Goal: Information Seeking & Learning: Learn about a topic

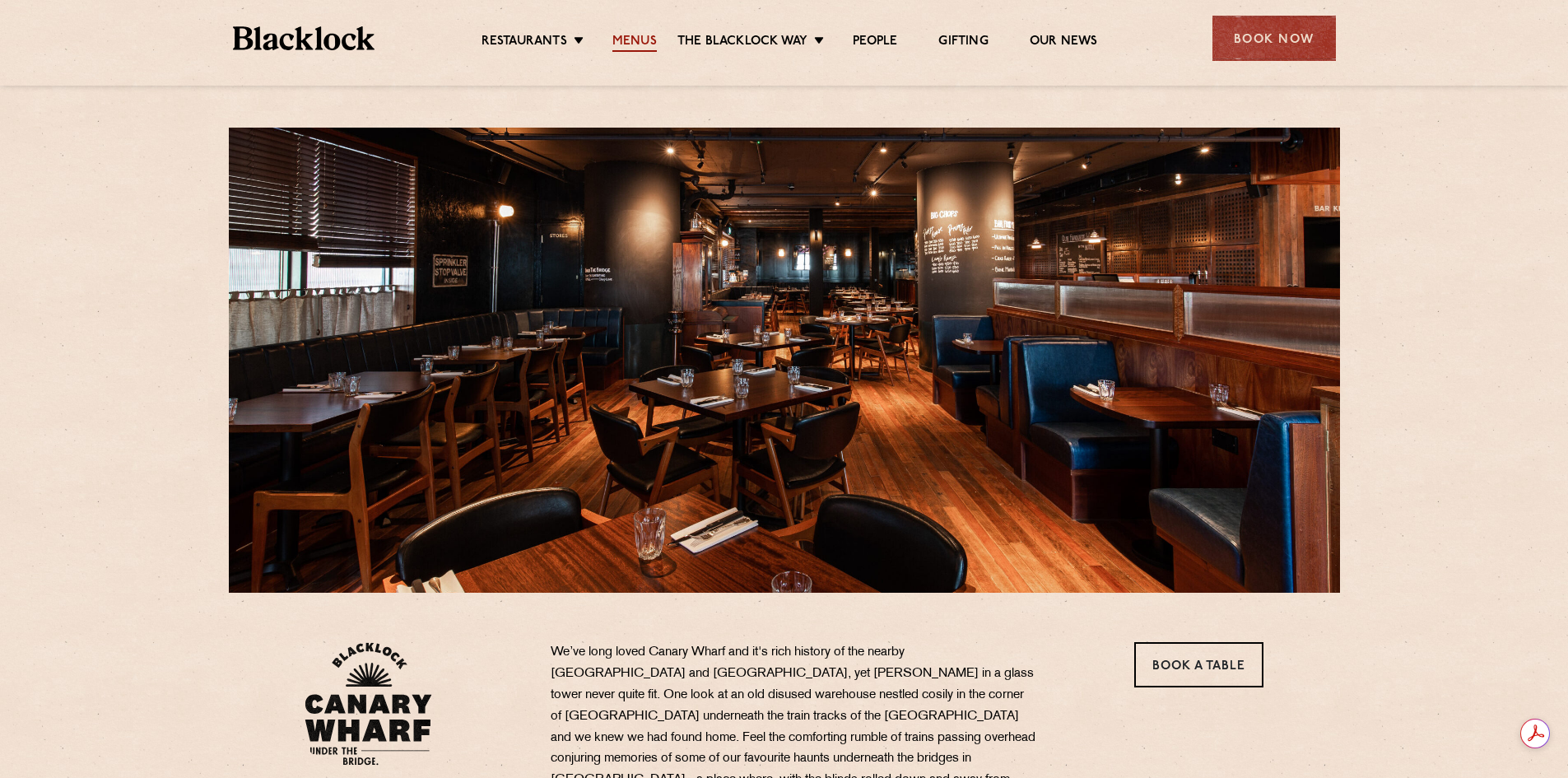
click at [630, 43] on link "Menus" at bounding box center [634, 42] width 44 height 18
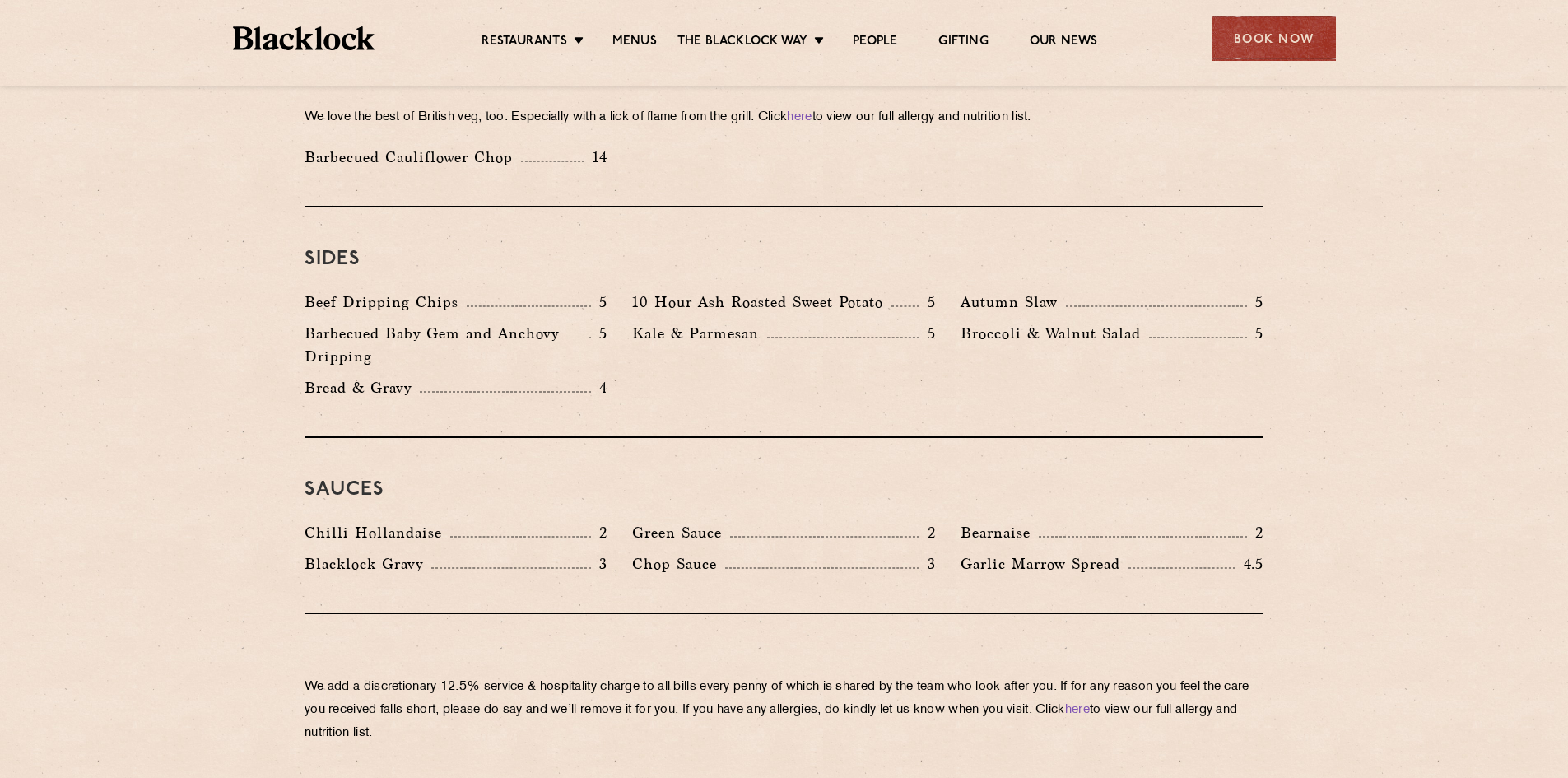
scroll to position [2388, 0]
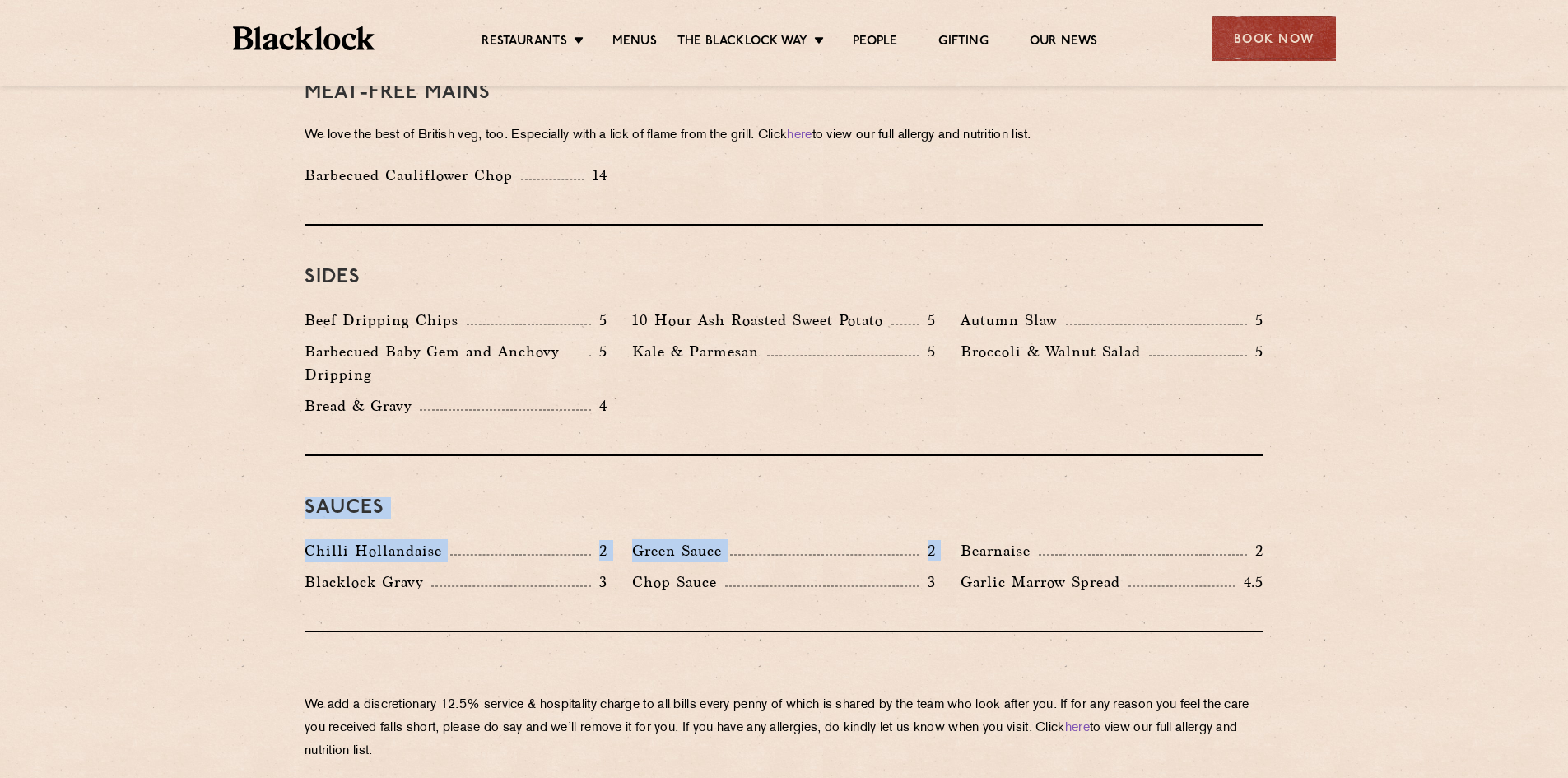
drag, startPoint x: 301, startPoint y: 464, endPoint x: 967, endPoint y: 502, distance: 667.1
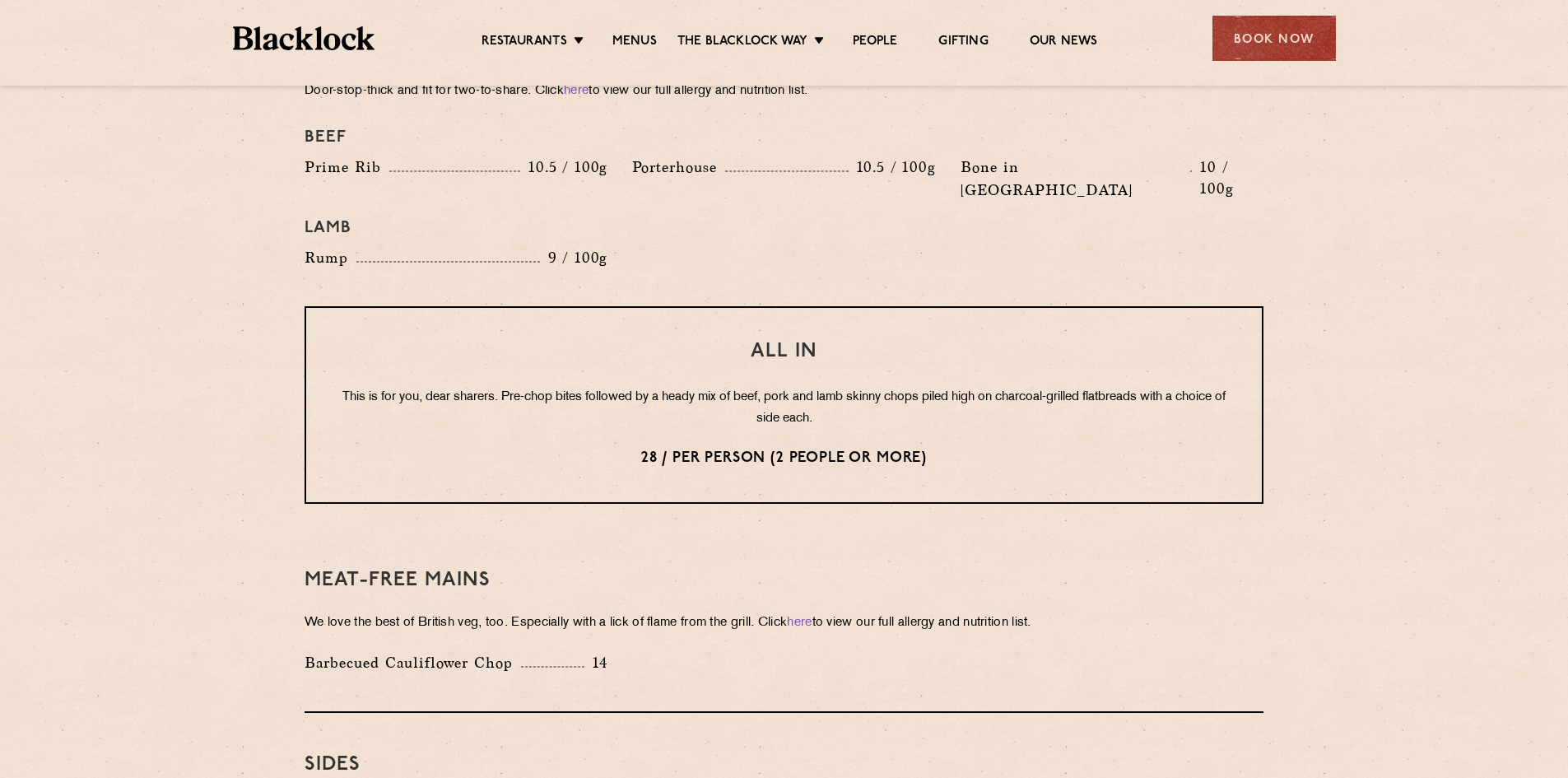
scroll to position [1894, 0]
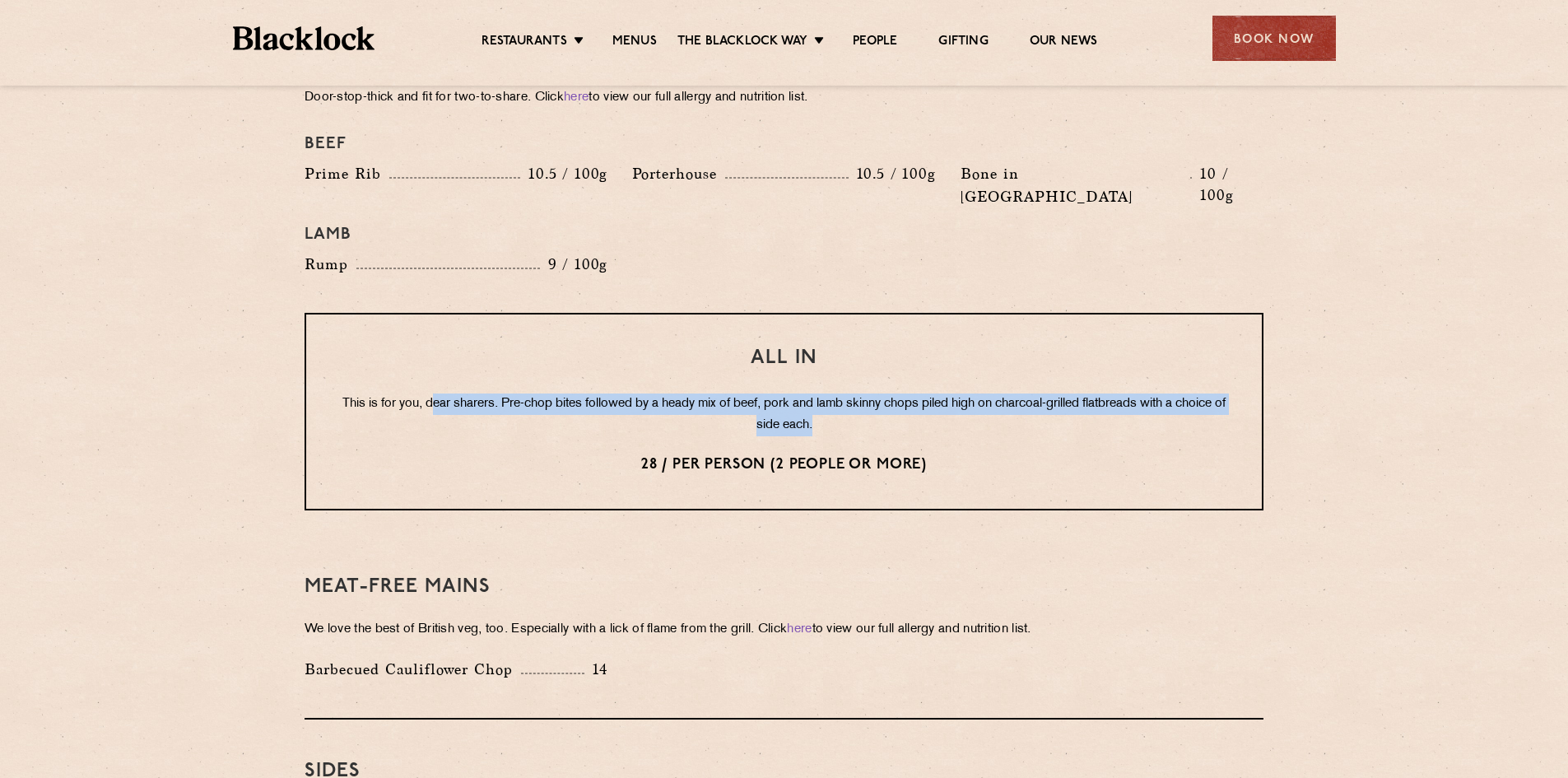
drag, startPoint x: 455, startPoint y: 358, endPoint x: 964, endPoint y: 375, distance: 509.3
click at [962, 394] on p "This is for you, dear sharers. Pre-chop bites followed by a heady mix of beef, …" at bounding box center [784, 415] width 890 height 42
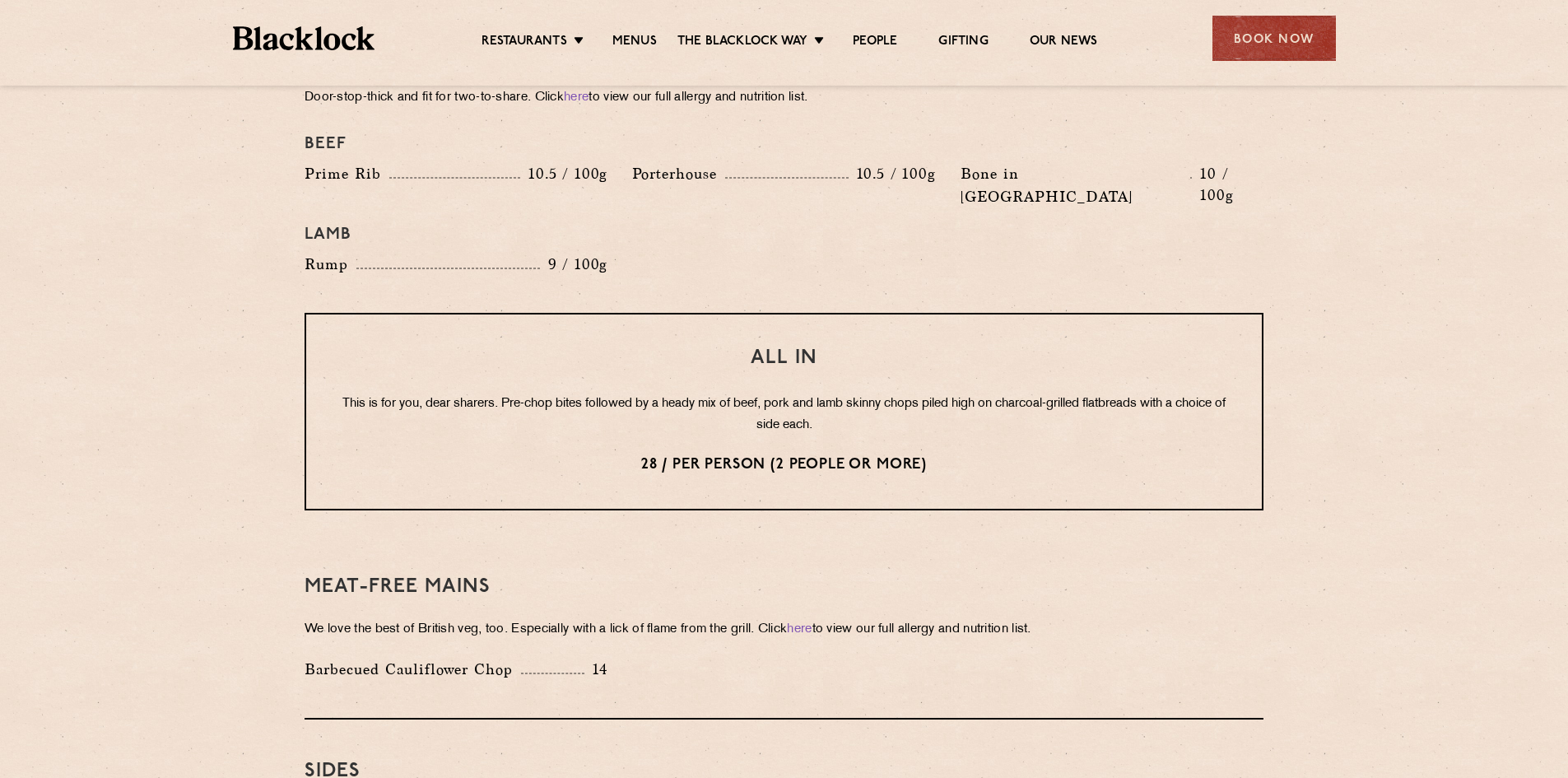
click at [1078, 535] on div "Meat-Free mains We love the best of British veg, too. Especially with a lick of…" at bounding box center [784, 628] width 959 height 184
drag, startPoint x: 622, startPoint y: 414, endPoint x: 986, endPoint y: 421, distance: 364.1
click at [982, 455] on p "28 / per person (2 people or more)" at bounding box center [784, 466] width 890 height 21
click at [1143, 475] on div "Pre Chop Bites [PERSON_NAME] Potted Meats & Kimchi 2 Egg & Anchovy 2 Cheese & P…" at bounding box center [784, 119] width 1000 height 2369
drag, startPoint x: 625, startPoint y: 417, endPoint x: 1005, endPoint y: 429, distance: 380.2
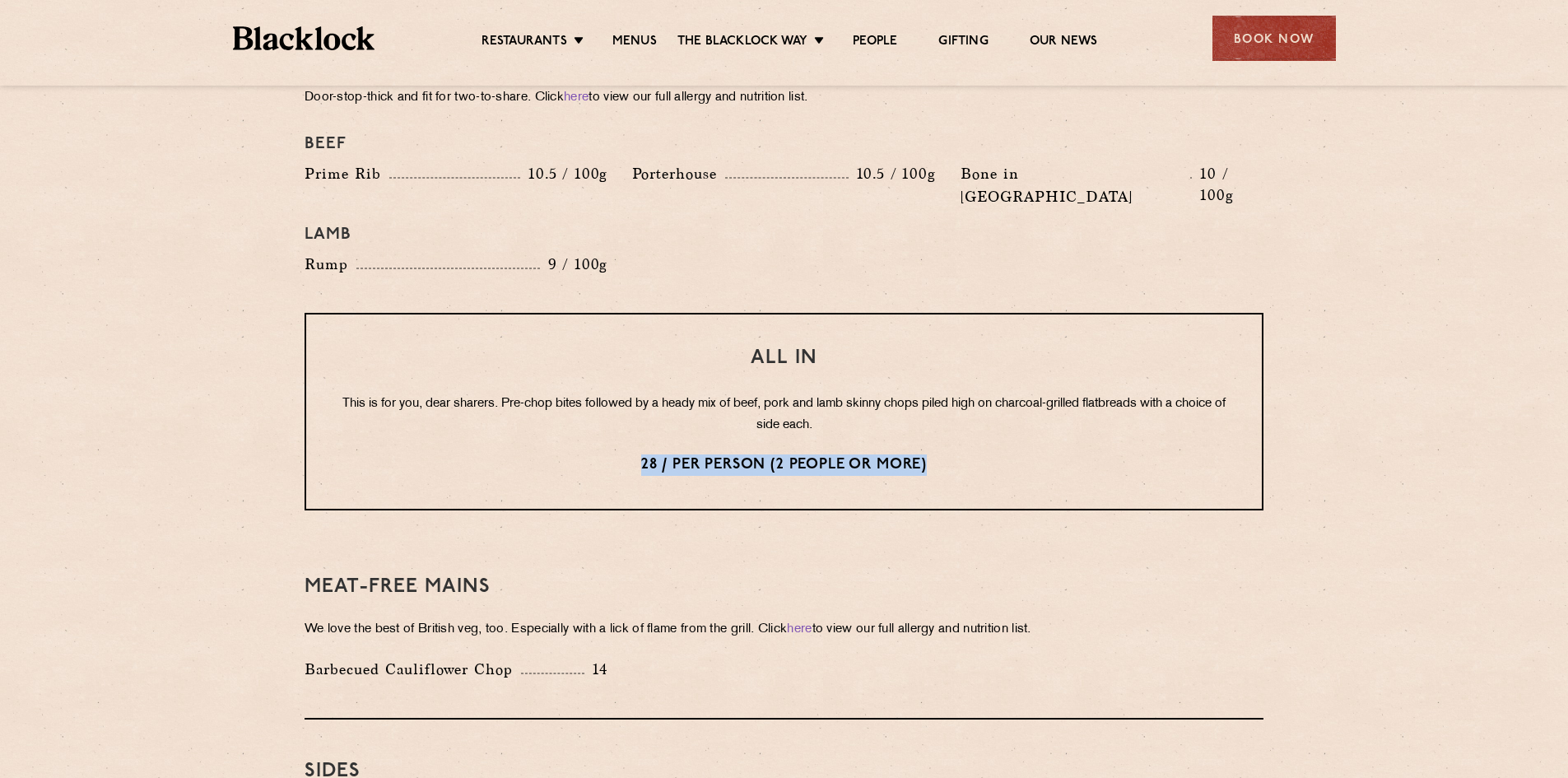
click at [1003, 455] on p "28 / per person (2 people or more)" at bounding box center [784, 466] width 890 height 21
click at [1029, 535] on div "Meat-Free mains We love the best of British veg, too. Especially with a lick of…" at bounding box center [784, 628] width 959 height 184
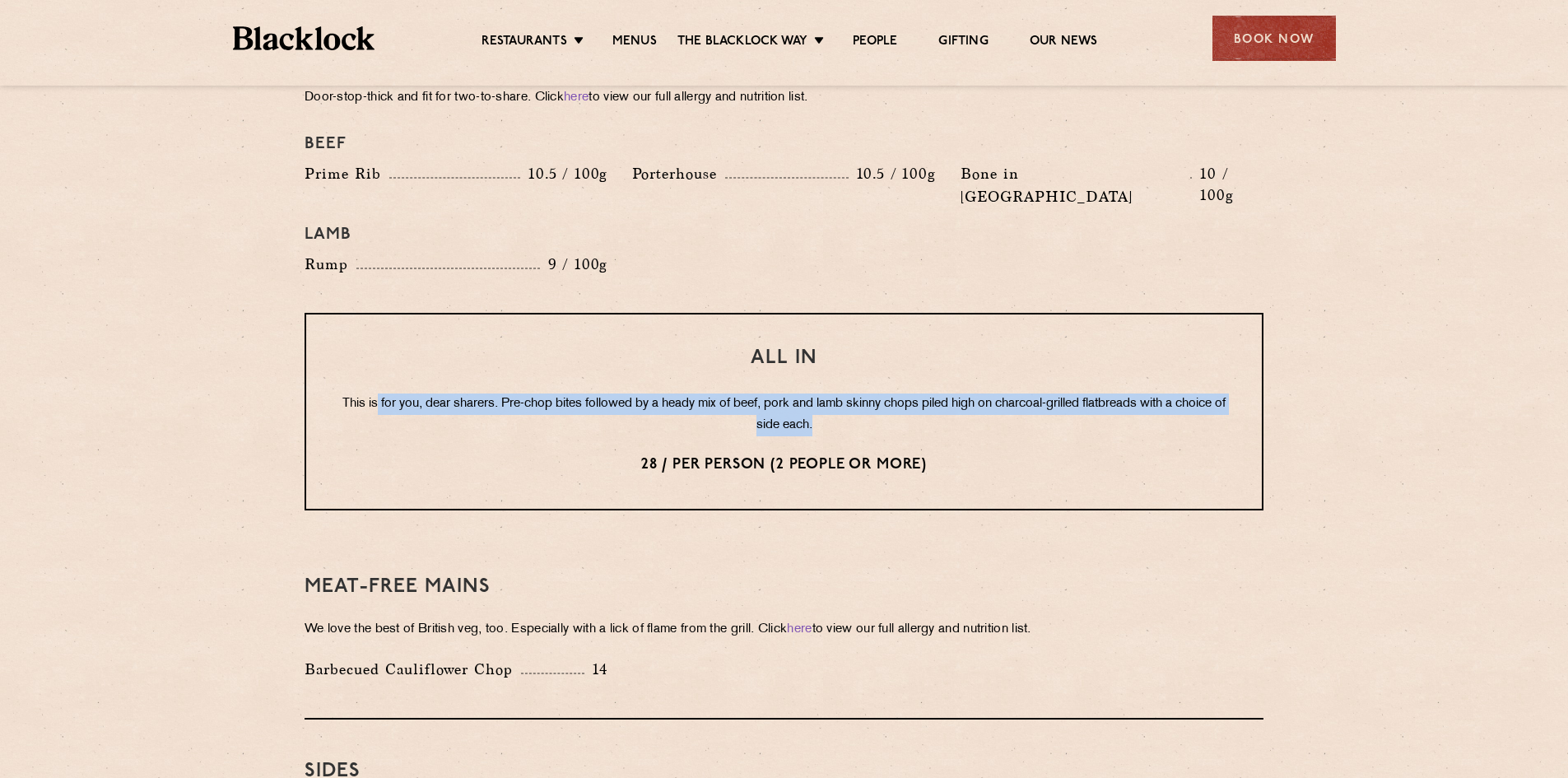
drag, startPoint x: 394, startPoint y: 355, endPoint x: 1156, endPoint y: 438, distance: 766.5
click at [1109, 394] on div "All In This is for you, dear sharers. Pre-chop bites followed by a heady mix of…" at bounding box center [784, 412] width 959 height 197
click at [1168, 444] on div "All In This is for you, dear sharers. Pre-chop bites followed by a heady mix of…" at bounding box center [784, 412] width 959 height 197
drag, startPoint x: 340, startPoint y: 357, endPoint x: 1225, endPoint y: 421, distance: 887.3
click at [1225, 421] on div "All In This is for you, dear sharers. Pre-chop bites followed by a heady mix of…" at bounding box center [784, 412] width 959 height 197
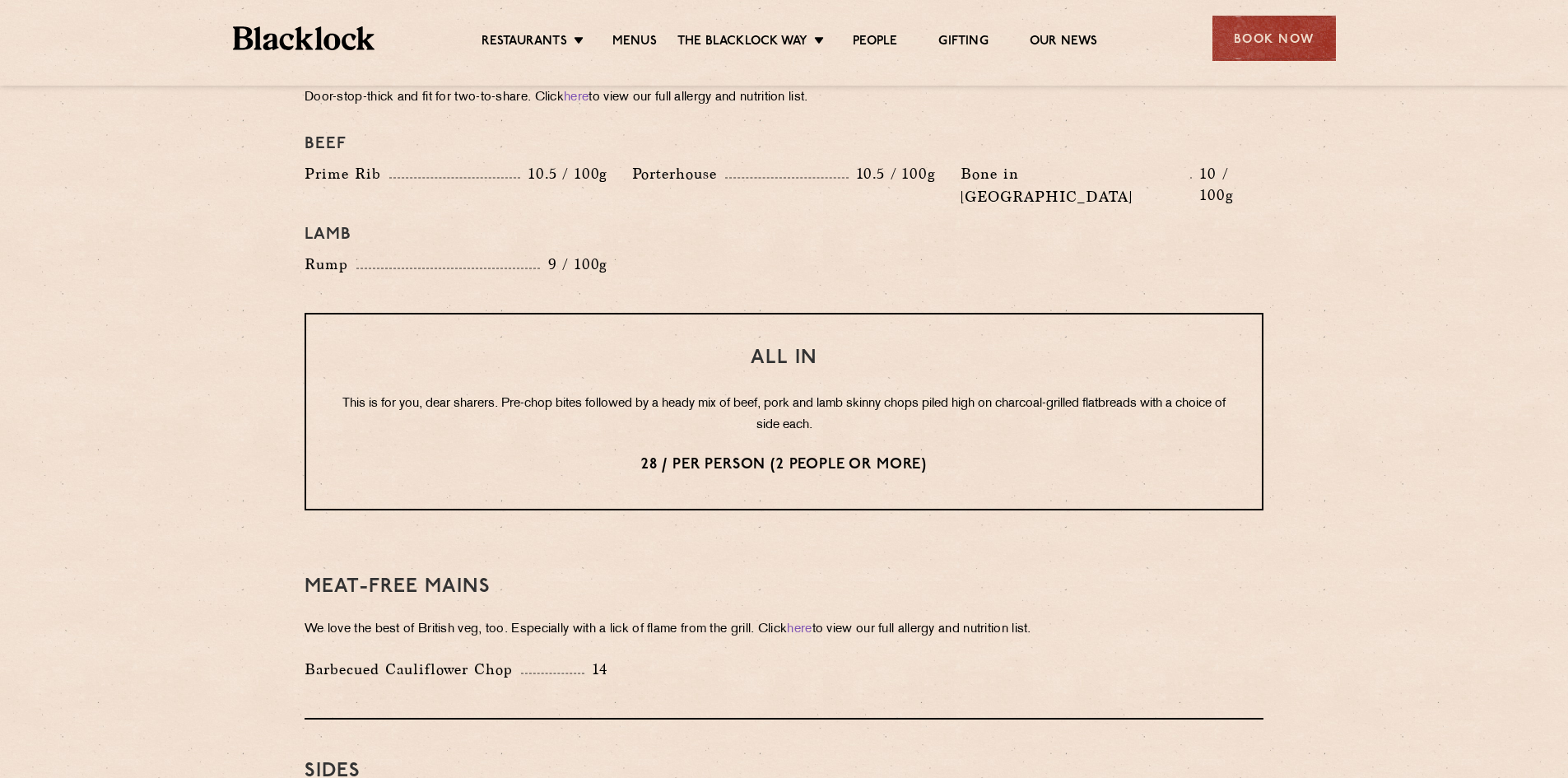
click at [1109, 535] on div "Meat-Free mains We love the best of British veg, too. Especially with a lick of…" at bounding box center [784, 628] width 959 height 184
drag, startPoint x: 630, startPoint y: 416, endPoint x: 903, endPoint y: 421, distance: 273.0
click at [902, 455] on p "28 / per person (2 people or more)" at bounding box center [784, 466] width 890 height 21
click at [963, 485] on div "Pre Chop Bites [PERSON_NAME] Potted Meats & Kimchi 2 Egg & Anchovy 2 Cheese & P…" at bounding box center [784, 119] width 1000 height 2369
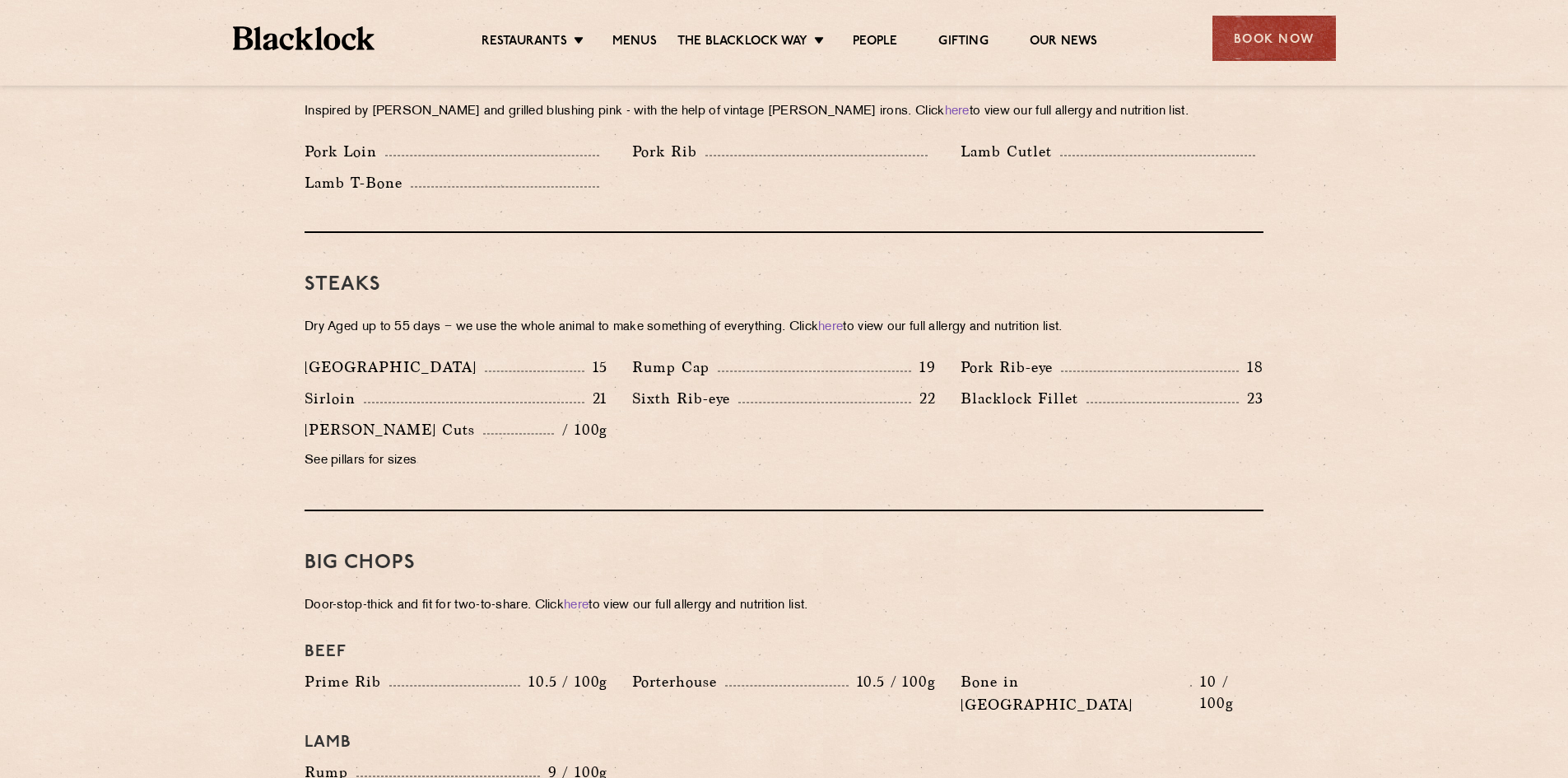
scroll to position [1318, 0]
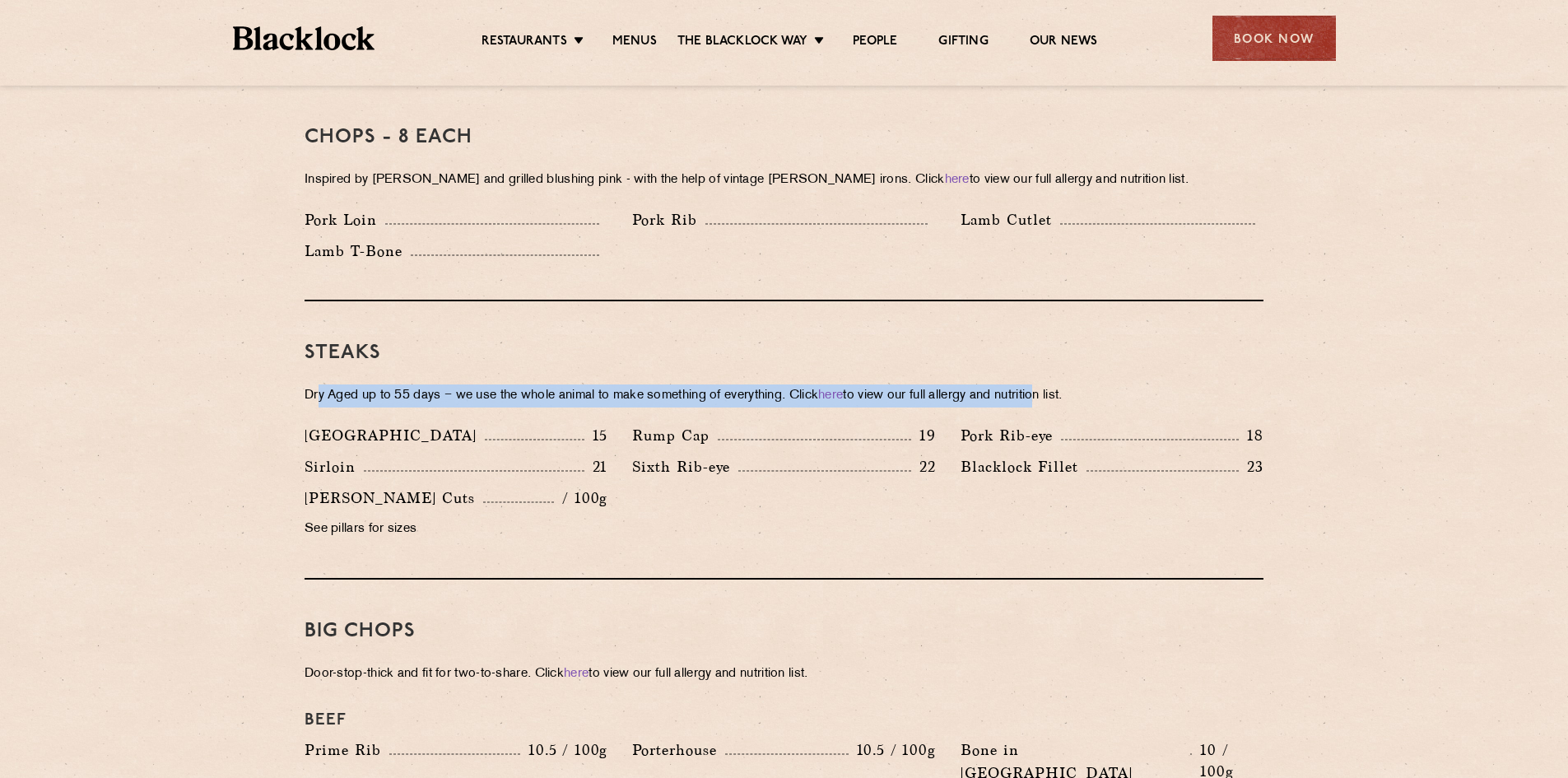
drag, startPoint x: 321, startPoint y: 366, endPoint x: 1056, endPoint y: 436, distance: 738.3
click at [1057, 384] on p "Dry Aged up to 55 days − we use the whole animal to make something of everythin…" at bounding box center [784, 396] width 959 height 23
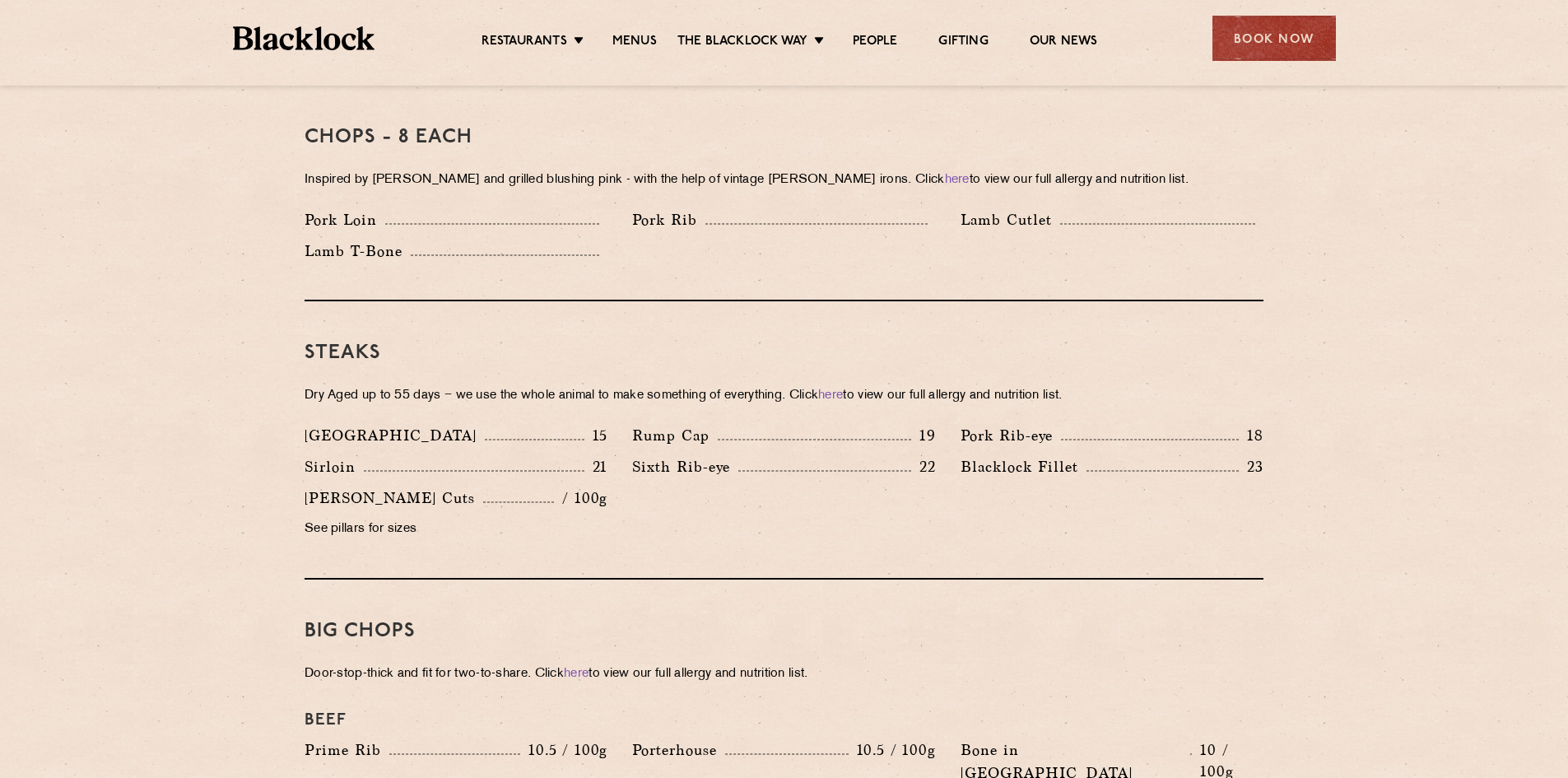
click at [1034, 510] on div "Denver 15 Rump Cap 19 Pork Rib-eye 18 Sirloin 21 Sixth Rib-eye 22 [PERSON_NAME]…" at bounding box center [784, 486] width 984 height 125
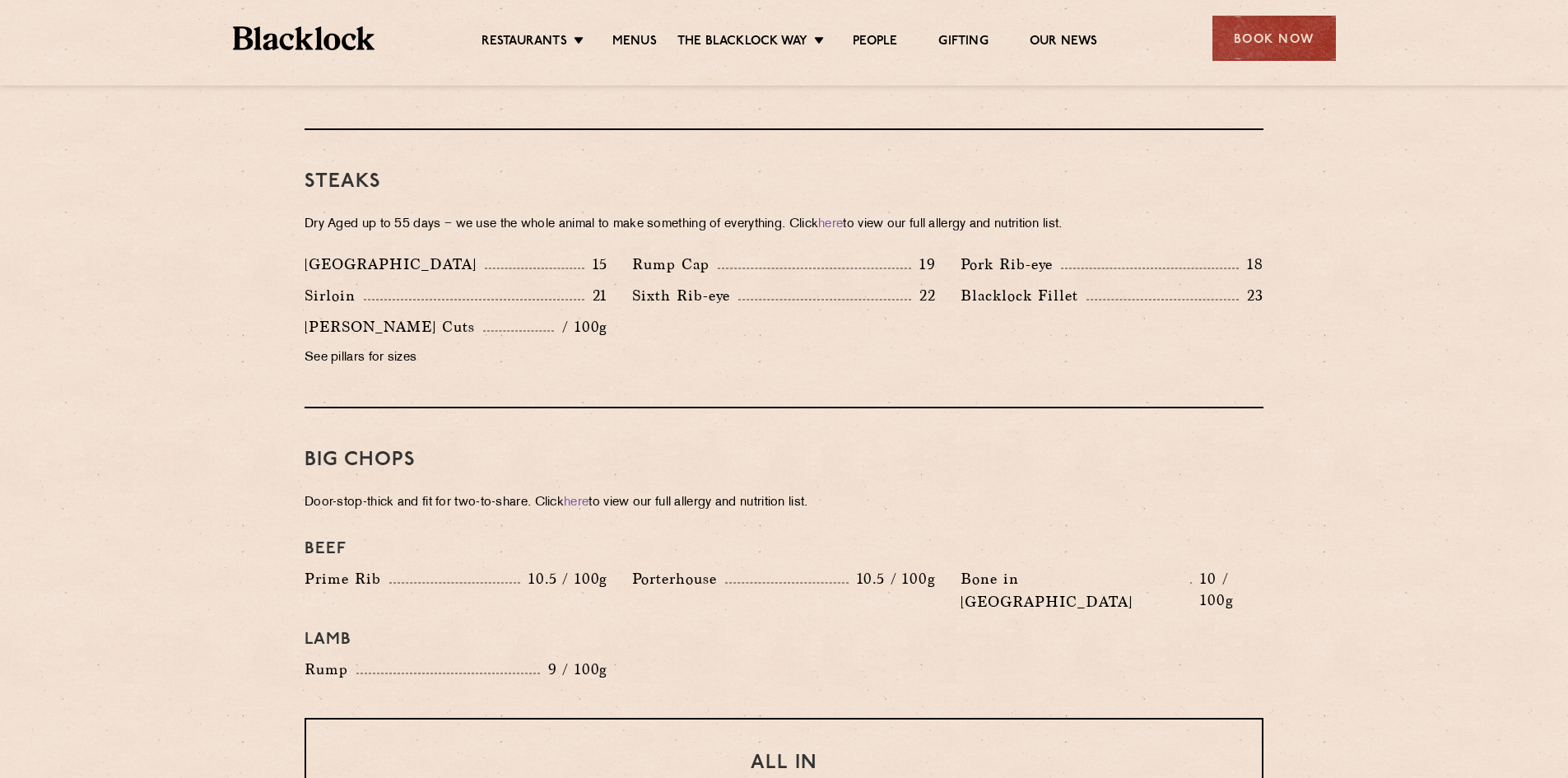
scroll to position [1483, 0]
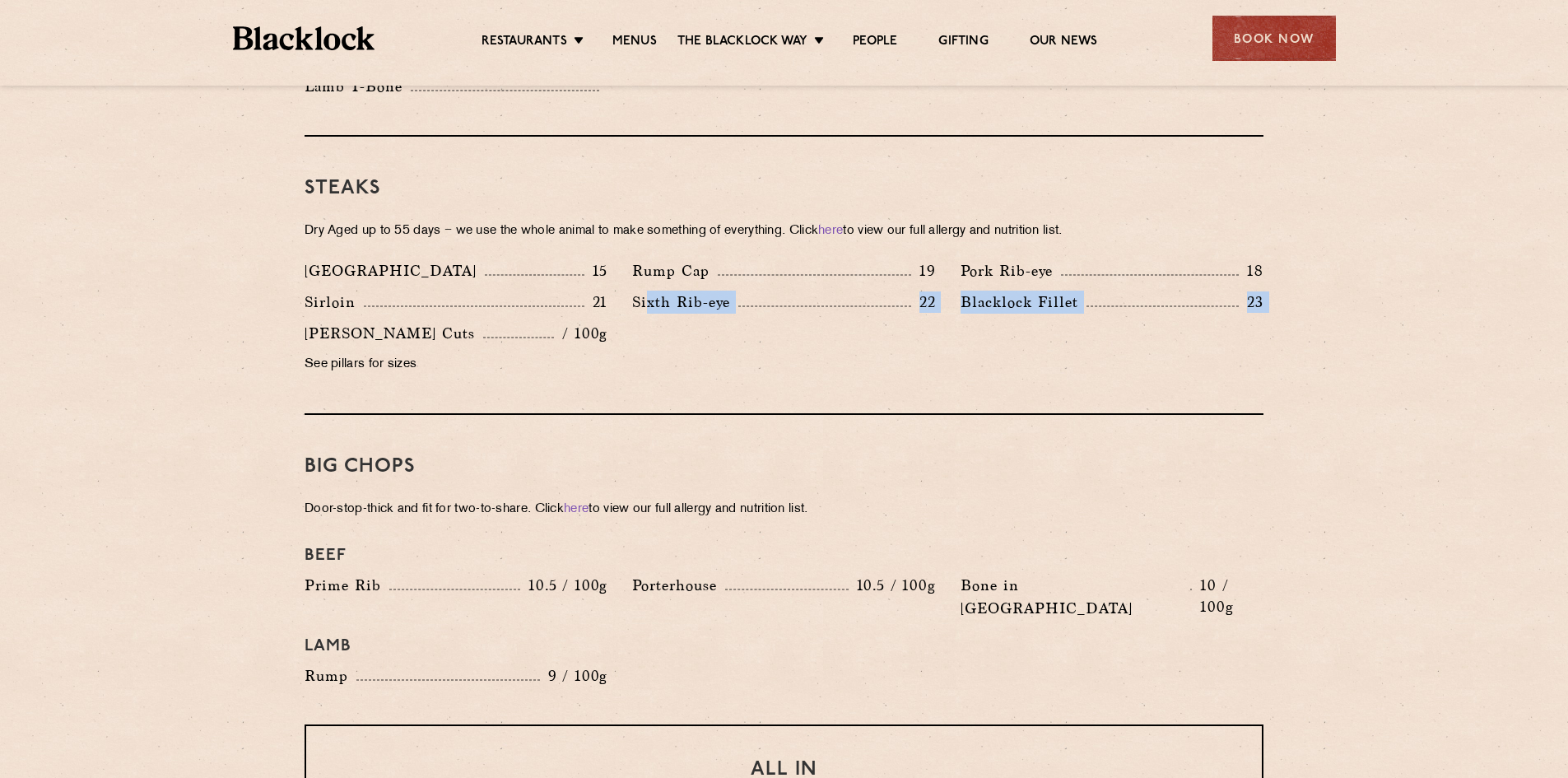
drag, startPoint x: 304, startPoint y: 311, endPoint x: 656, endPoint y: 320, distance: 352.1
click at [649, 314] on div "Denver 15 Rump Cap 19 Pork Rib-eye 18 Sirloin 21 Sixth Rib-eye 22 [PERSON_NAME]…" at bounding box center [784, 321] width 984 height 125
click at [680, 374] on div "Steaks Dry Aged up to 55 days − we use the whole animal to make something of ev…" at bounding box center [784, 275] width 959 height 278
drag, startPoint x: 431, startPoint y: 343, endPoint x: 334, endPoint y: 371, distance: 101.0
click at [300, 348] on div "[PERSON_NAME] Cuts / 100g See pillars for sizes" at bounding box center [456, 353] width 327 height 63
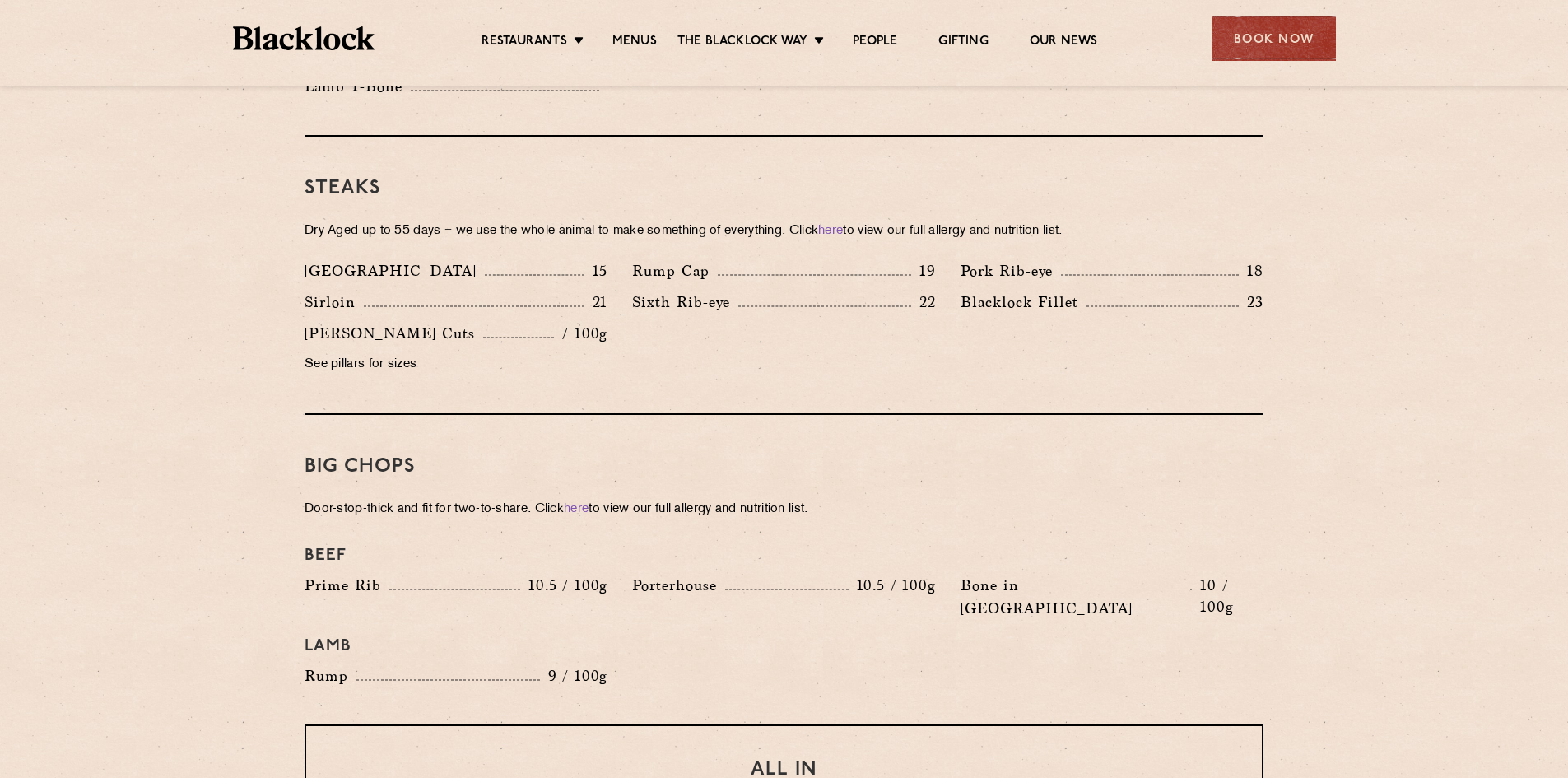
click at [749, 333] on div "Denver 15 Rump Cap 19 Pork Rib-eye 18 Sirloin 21 Sixth Rib-eye 22 [PERSON_NAME]…" at bounding box center [784, 321] width 984 height 125
click at [843, 225] on link "here" at bounding box center [831, 231] width 25 height 12
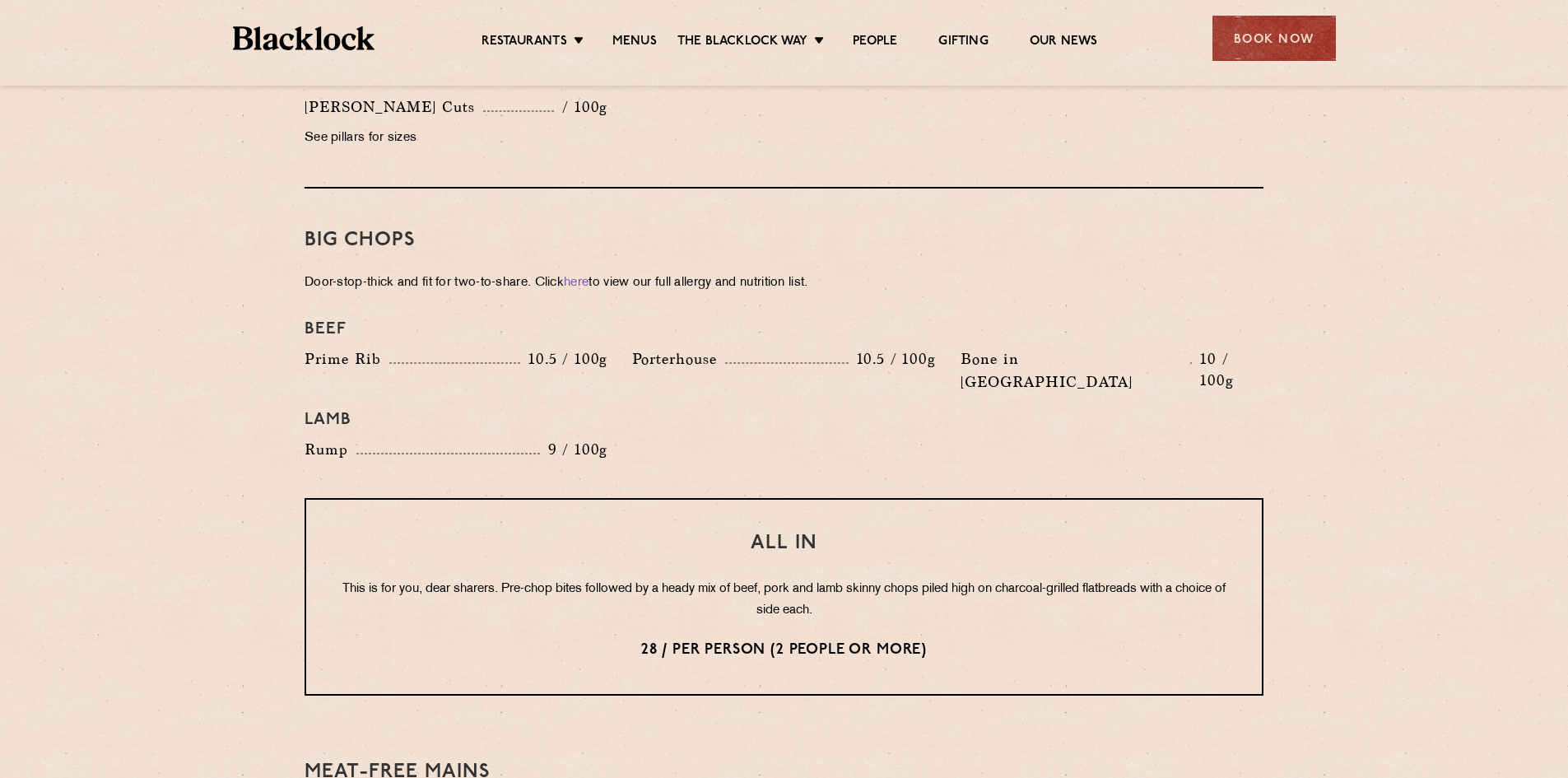
scroll to position [1400, 0]
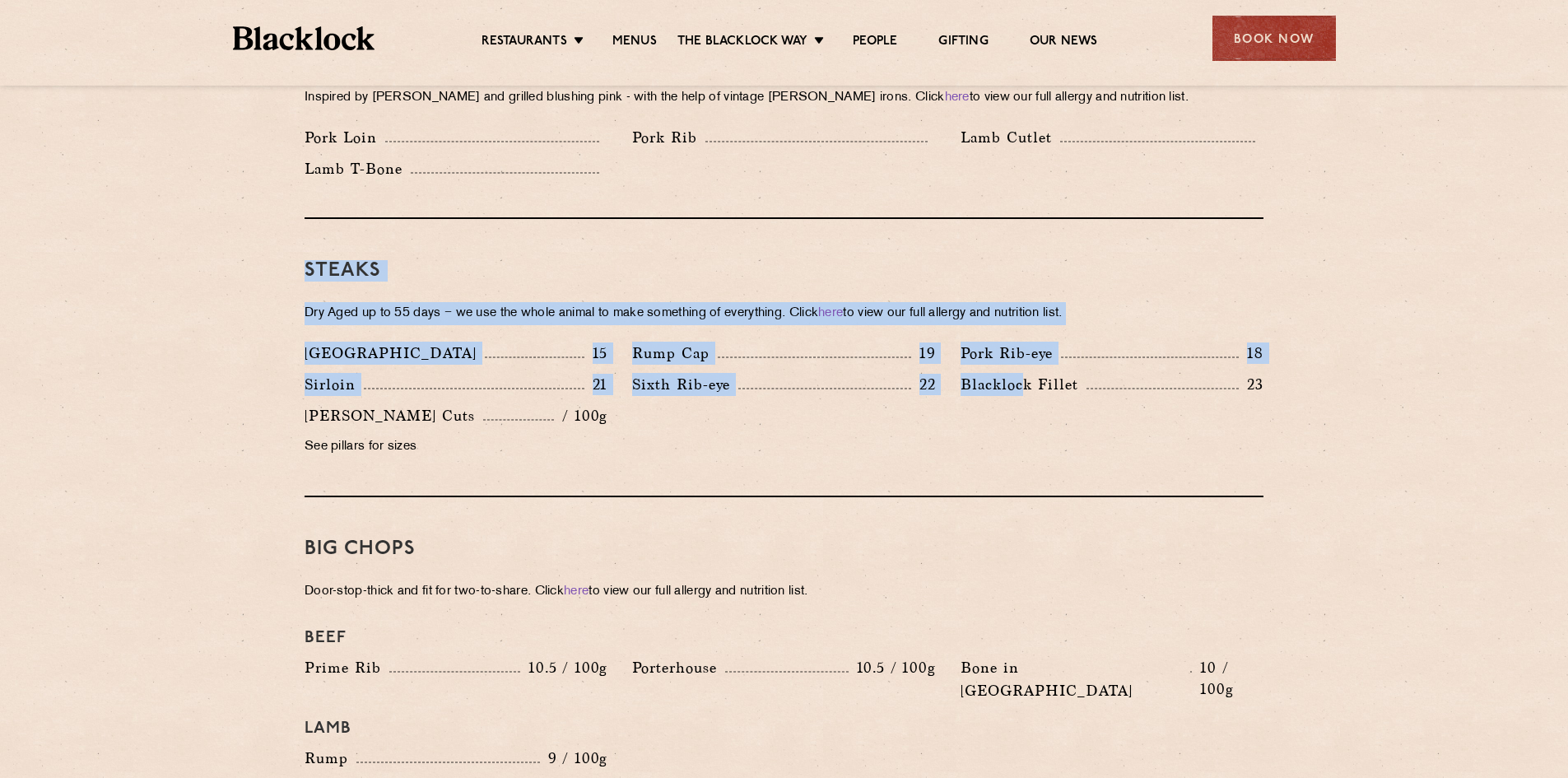
drag, startPoint x: 297, startPoint y: 239, endPoint x: 1023, endPoint y: 426, distance: 749.7
click at [1022, 420] on div "Pre Chop Bites [PERSON_NAME] Potted Meats & Kimchi 2 Egg & Anchovy 2 Cheese & P…" at bounding box center [784, 612] width 1000 height 2369
click at [1023, 466] on div "Steaks Dry Aged up to 55 days − we use the whole animal to make something of ev…" at bounding box center [784, 358] width 959 height 278
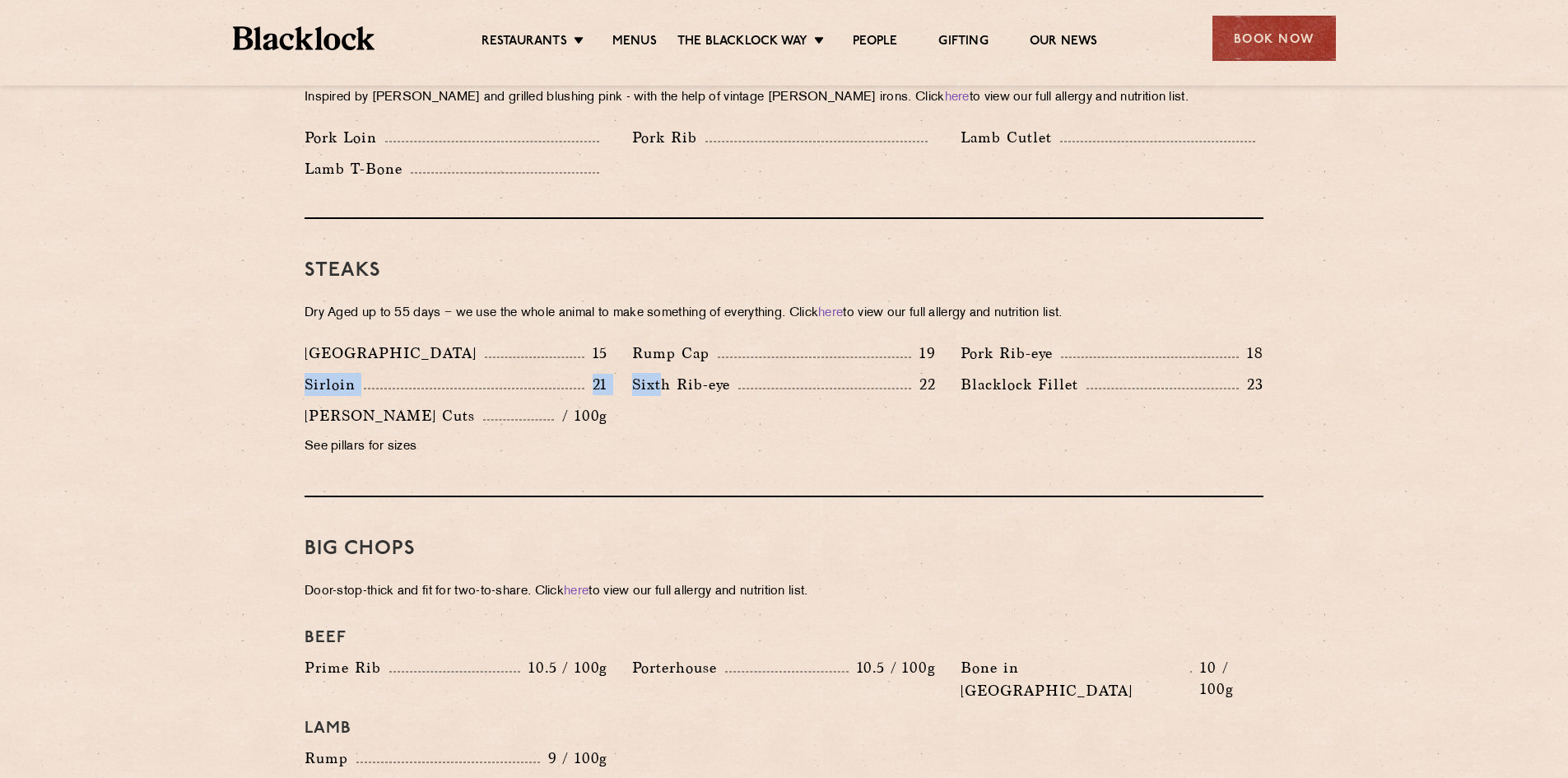
drag, startPoint x: 301, startPoint y: 366, endPoint x: 670, endPoint y: 376, distance: 369.1
click at [670, 376] on div "Denver 15 Rump Cap 19 Pork Rib-eye 18 Sirloin 21 Sixth Rib-eye 22 [PERSON_NAME]…" at bounding box center [784, 404] width 984 height 125
click at [899, 443] on div "Denver 15 Rump Cap 19 Pork Rib-eye 18 Sirloin 21 Sixth Rib-eye 22 [PERSON_NAME]…" at bounding box center [784, 404] width 984 height 125
drag, startPoint x: 357, startPoint y: 364, endPoint x: 298, endPoint y: 363, distance: 59.0
click at [298, 373] on div "Sirloin 21" at bounding box center [456, 388] width 327 height 31
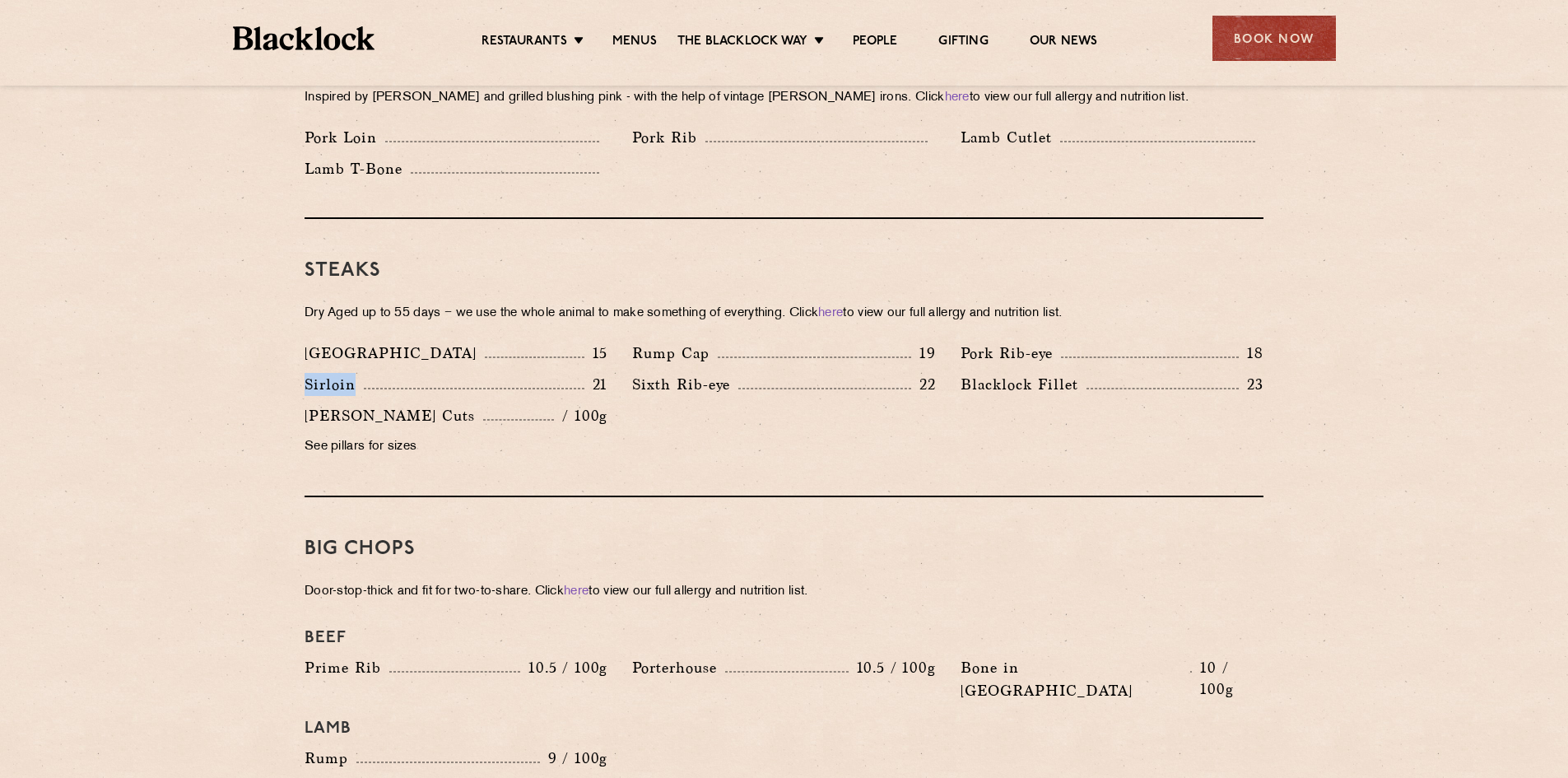
copy p "Sirloin"
drag, startPoint x: 957, startPoint y: 350, endPoint x: 1345, endPoint y: 376, distance: 388.9
click at [1310, 367] on section "Pre Chop Bites [PERSON_NAME] Potted Meats & Kimchi 2 Egg & Anchovy 2 Cheese & P…" at bounding box center [784, 612] width 1568 height 2369
click at [1435, 406] on section "Pre Chop Bites [PERSON_NAME] Potted Meats & Kimchi 2 Egg & Anchovy 2 Cheese & P…" at bounding box center [784, 612] width 1568 height 2369
drag, startPoint x: 973, startPoint y: 363, endPoint x: 1206, endPoint y: 373, distance: 233.2
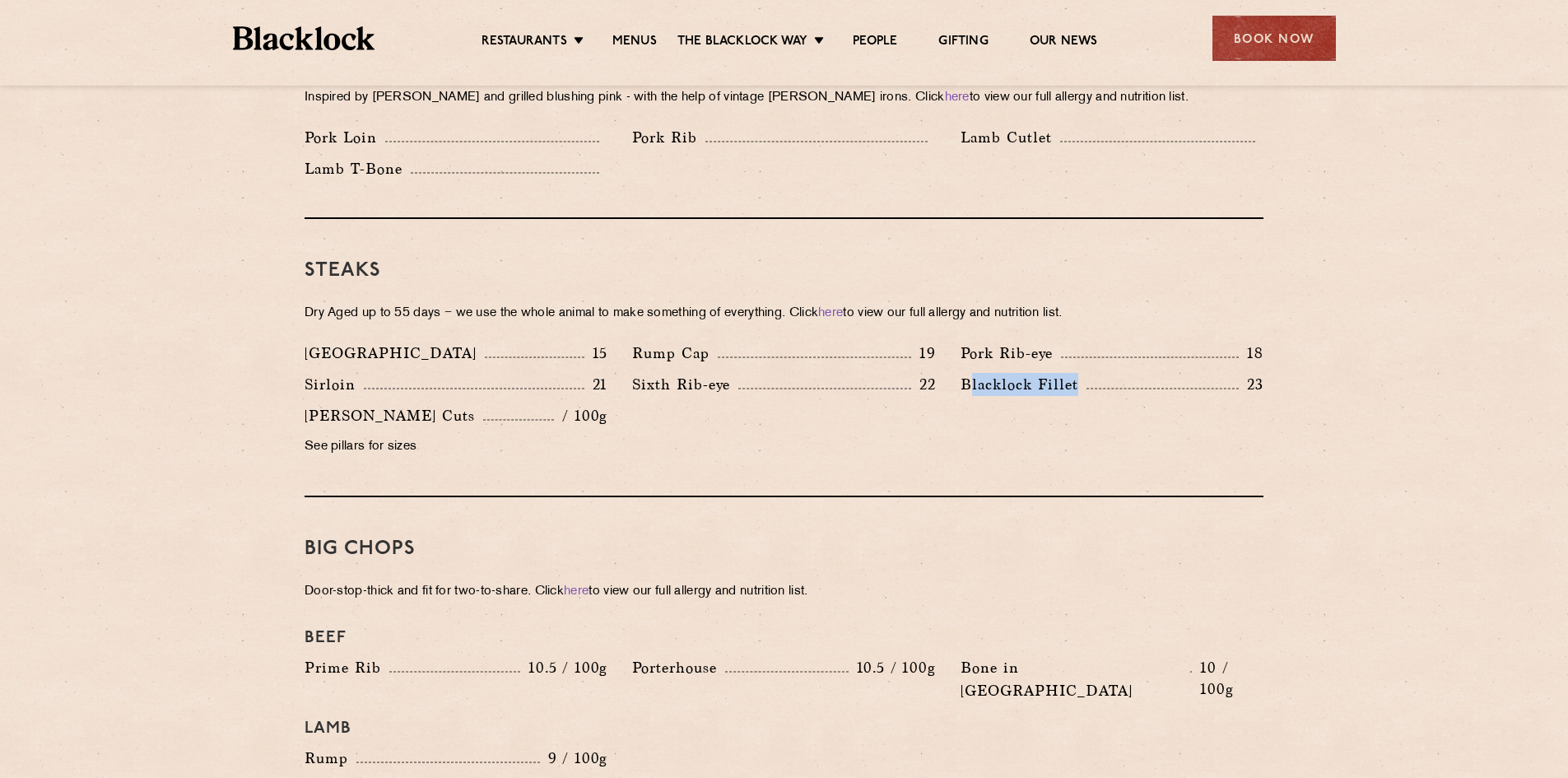
click at [1179, 373] on div "[PERSON_NAME] Fillet 23" at bounding box center [1112, 384] width 303 height 23
click at [1349, 404] on section "Pre Chop Bites [PERSON_NAME] Potted Meats & Kimchi 2 Egg & Anchovy 2 Cheese & P…" at bounding box center [784, 612] width 1568 height 2369
click at [843, 307] on link "here" at bounding box center [831, 313] width 25 height 12
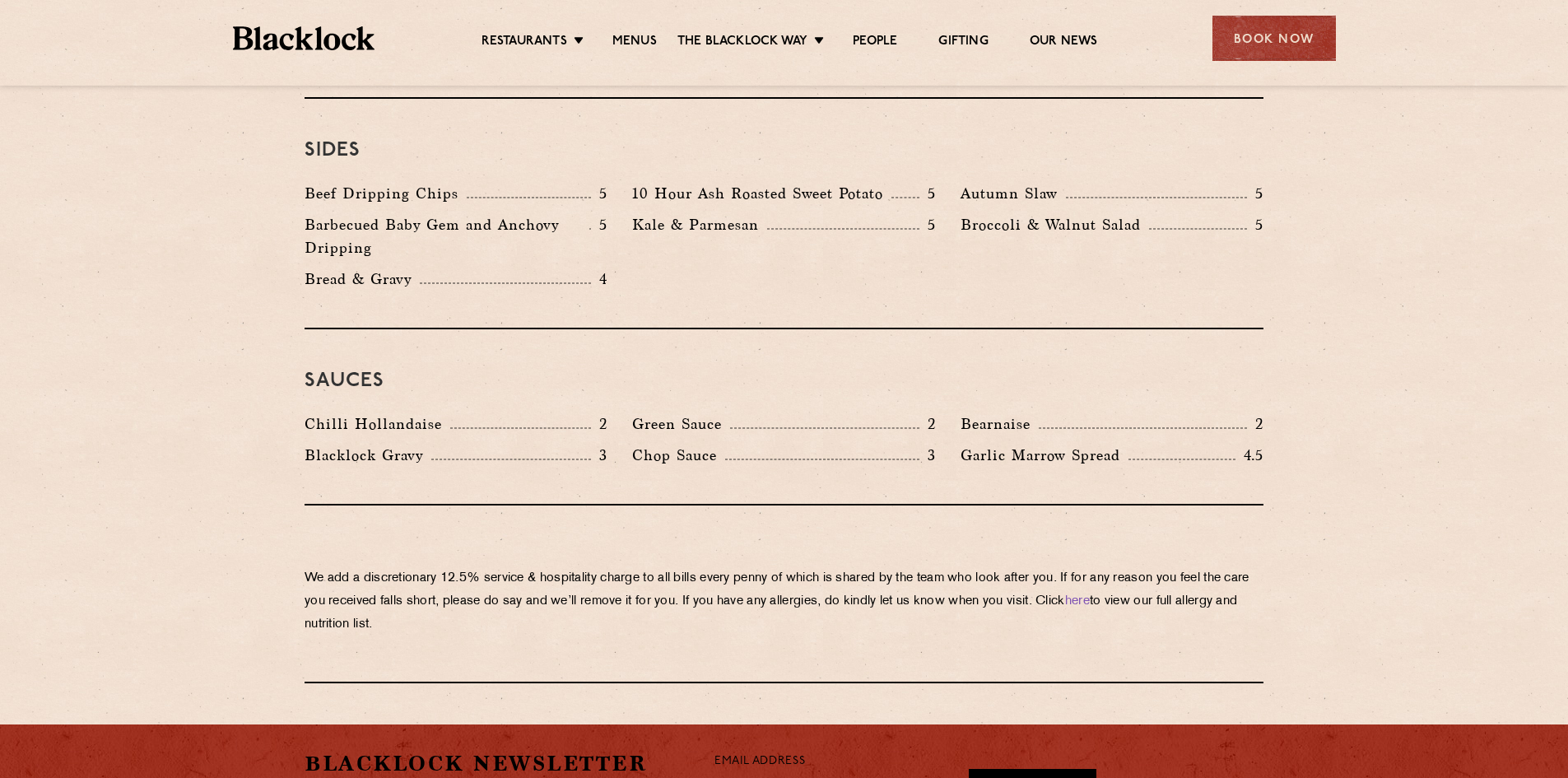
scroll to position [2553, 0]
